Goal: Information Seeking & Learning: Learn about a topic

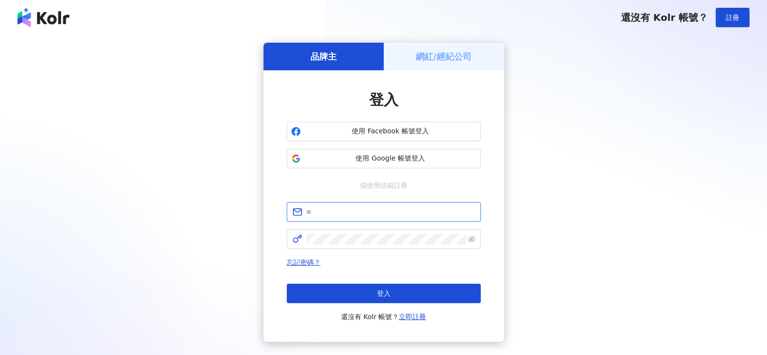
click at [373, 207] on input "text" at bounding box center [390, 212] width 169 height 11
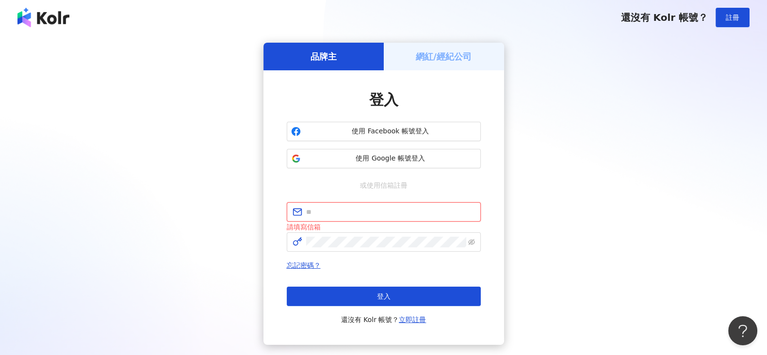
type input "**********"
click button "登入" at bounding box center [384, 296] width 194 height 19
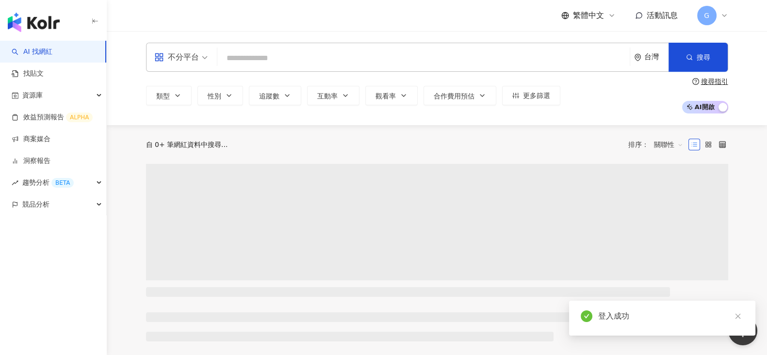
click at [288, 54] on input "search" at bounding box center [423, 58] width 404 height 18
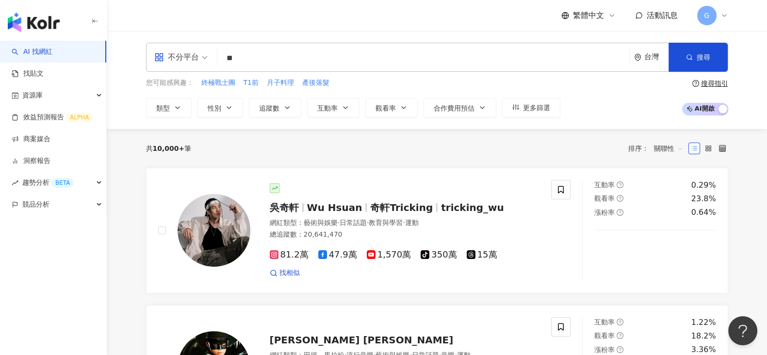
type input "*"
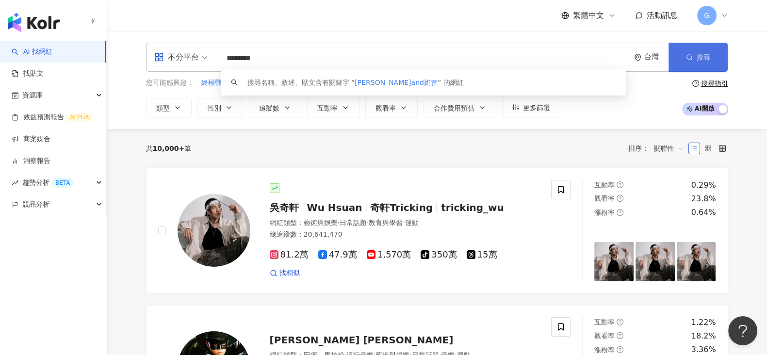
type input "********"
click at [693, 66] on button "搜尋" at bounding box center [697, 57] width 59 height 29
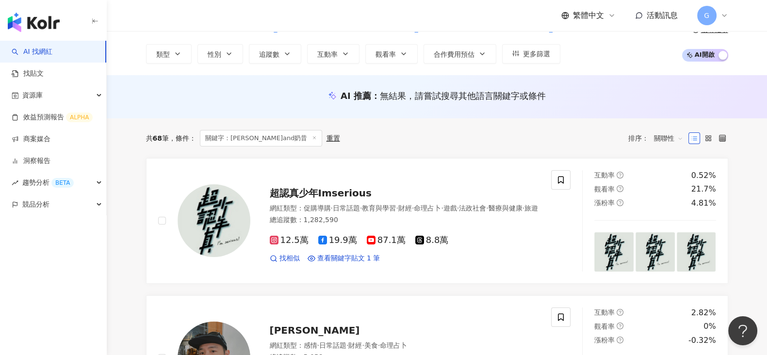
scroll to position [121, 0]
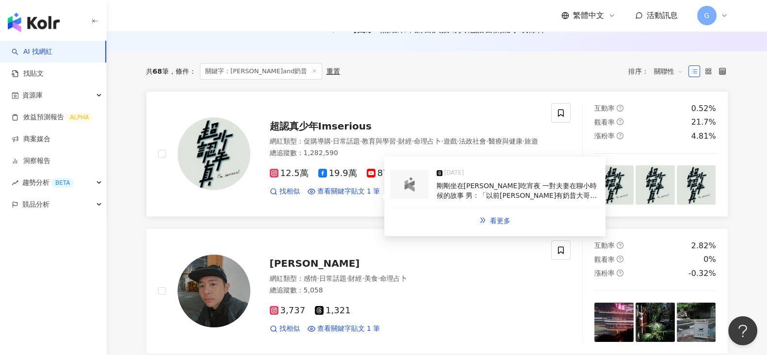
click at [446, 183] on span "剛剛坐在[PERSON_NAME]吃宵夜 一對夫妻在聊小時候的故事 男：「以前[PERSON_NAME]有奶昔大哥還有漢堡神偷⋯」 女：「是不是還有一個大鳥姐…" at bounding box center [516, 205] width 161 height 46
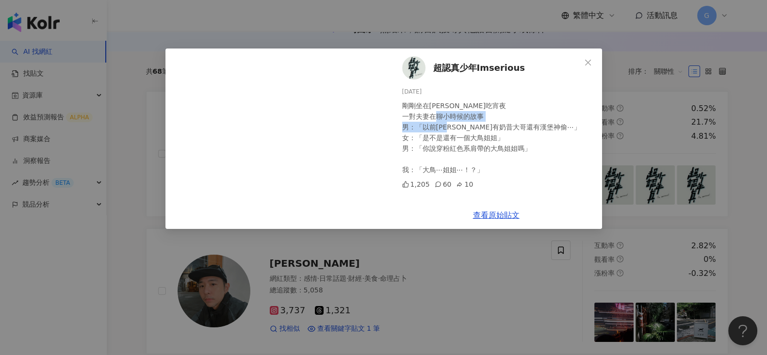
drag, startPoint x: 416, startPoint y: 128, endPoint x: 521, endPoint y: 126, distance: 105.3
click at [521, 126] on div "剛剛坐在[PERSON_NAME]吃宵夜 一對夫妻在聊小時候的故事 男：「以前[PERSON_NAME]有奶昔大哥還有漢堡神偷⋯」 女：「是不是還有一個大鳥姐…" at bounding box center [498, 137] width 192 height 75
drag, startPoint x: 424, startPoint y: 168, endPoint x: 457, endPoint y: 164, distance: 33.3
click at [457, 164] on div "剛剛坐在[PERSON_NAME]吃宵夜 一對夫妻在聊小時候的故事 男：「以前[PERSON_NAME]有奶昔大哥還有漢堡神偷⋯」 女：「是不是還有一個大鳥姐…" at bounding box center [498, 137] width 192 height 75
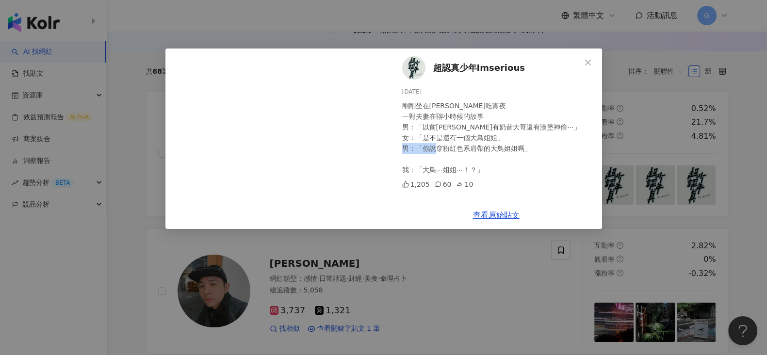
click at [457, 164] on div "剛剛坐在[PERSON_NAME]吃宵夜 一對夫妻在聊小時候的故事 男：「以前[PERSON_NAME]有奶昔大哥還有漢堡神偷⋯」 女：「是不是還有一個大鳥姐…" at bounding box center [498, 137] width 192 height 75
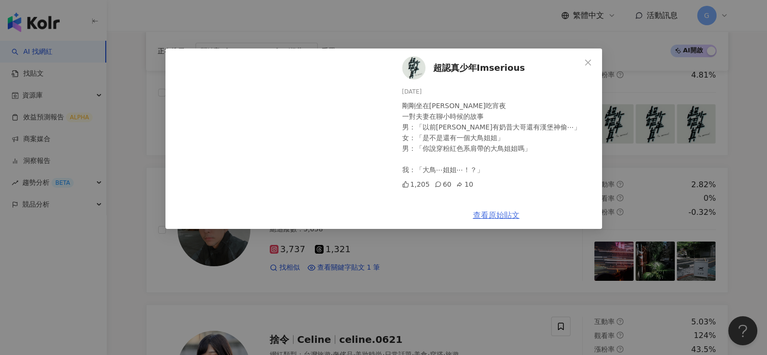
click at [488, 217] on link "查看原始貼文" at bounding box center [496, 214] width 47 height 9
click at [584, 60] on icon "close" at bounding box center [588, 63] width 8 height 8
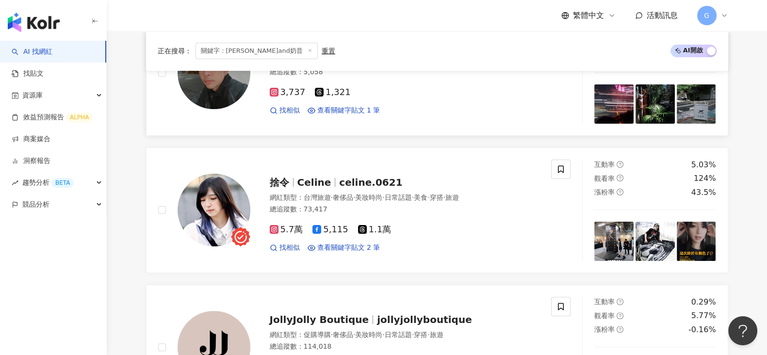
scroll to position [364, 0]
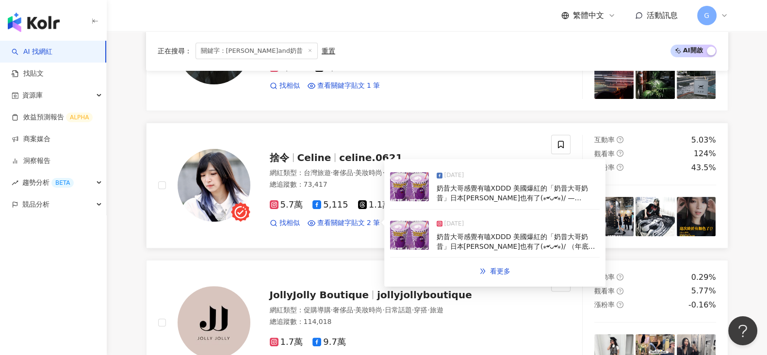
click at [473, 191] on span "奶昔大哥感覺有嗑XDDD 美國爆紅的「奶昔大哥奶昔」日本[PERSON_NAME]也有了(⁎⁍̴̛ᴗ⁍̴̛⁎)/ — [DEMOGRAPHIC_DATA][P…" at bounding box center [513, 216] width 154 height 65
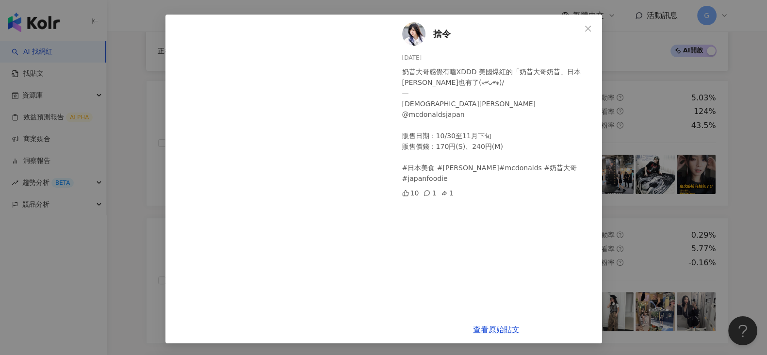
scroll to position [424, 0]
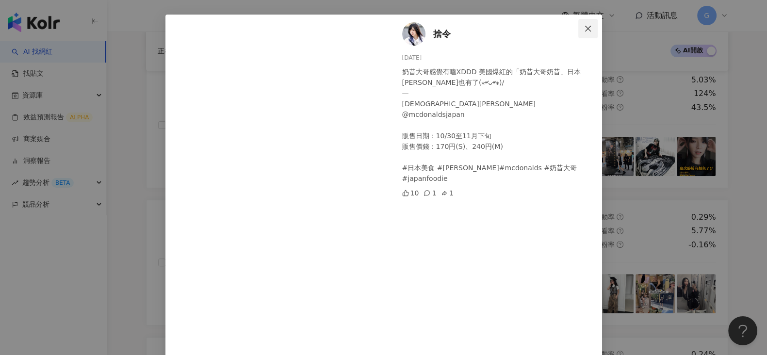
click at [586, 27] on icon "close" at bounding box center [588, 29] width 8 height 8
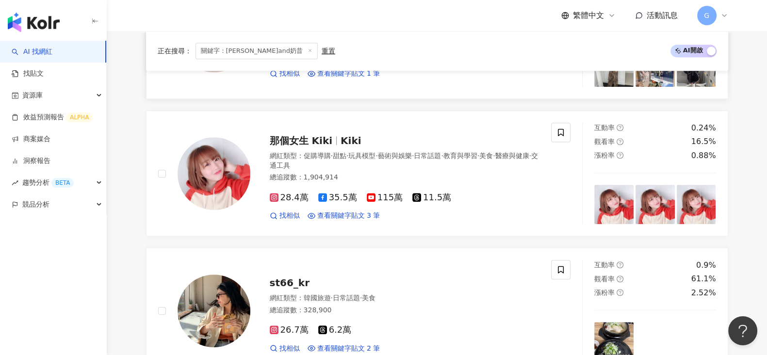
scroll to position [667, 0]
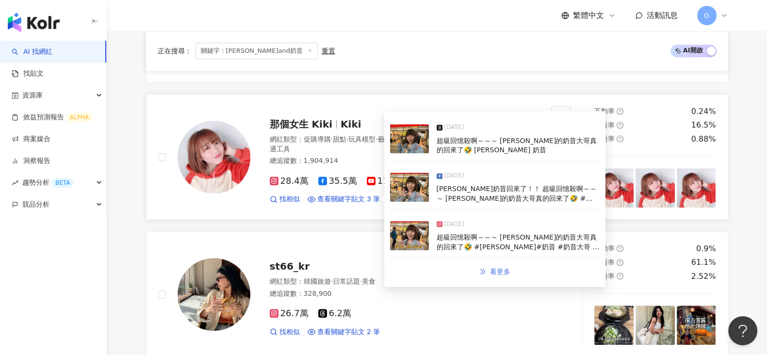
click at [482, 270] on icon "double-right" at bounding box center [482, 271] width 7 height 7
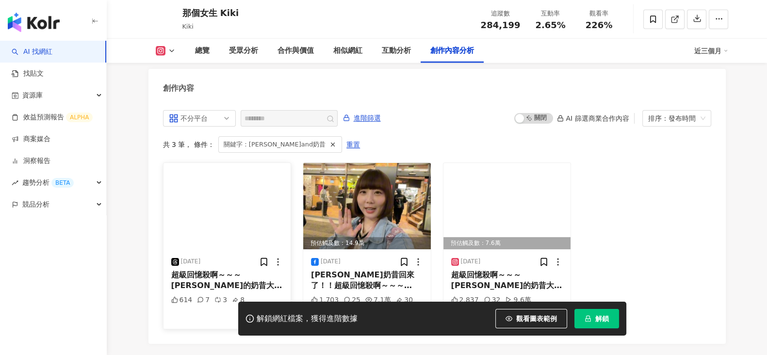
scroll to position [2960, 0]
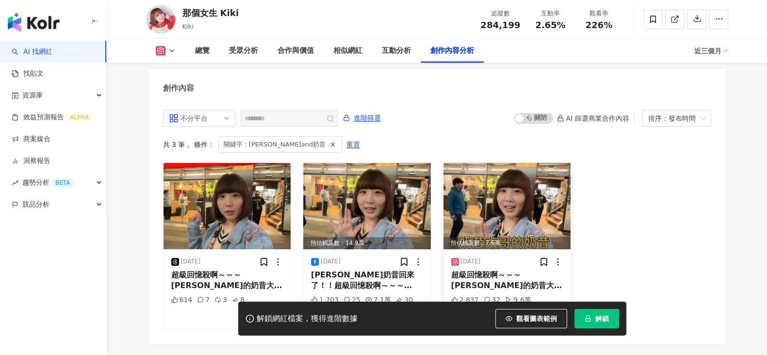
click at [501, 193] on img at bounding box center [507, 206] width 128 height 86
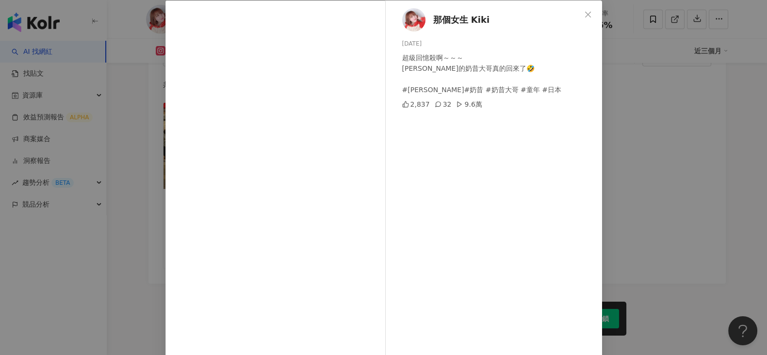
scroll to position [0, 0]
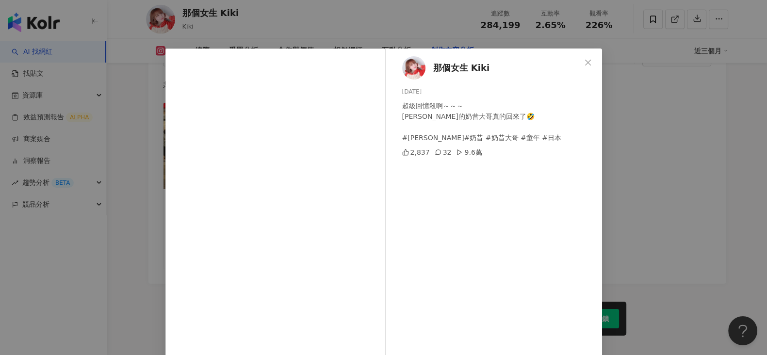
click at [435, 152] on icon at bounding box center [437, 152] width 5 height 5
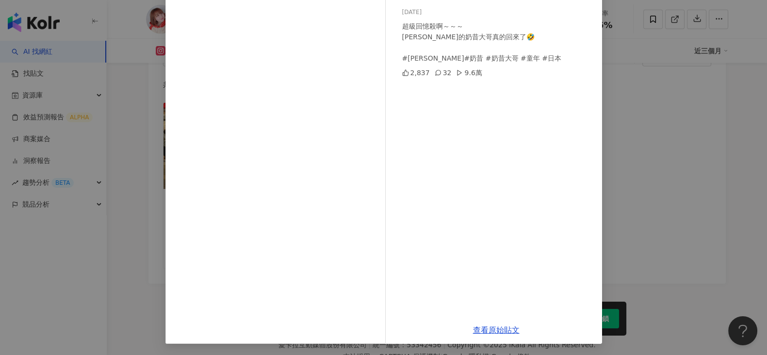
scroll to position [80, 0]
